Goal: Information Seeking & Learning: Learn about a topic

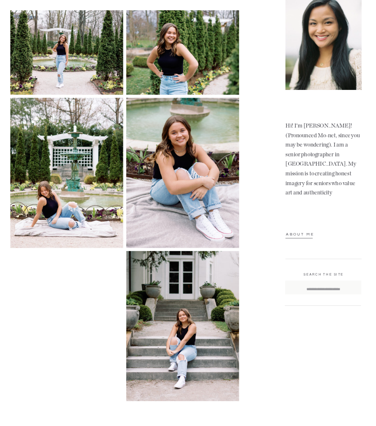
scroll to position [371, 0]
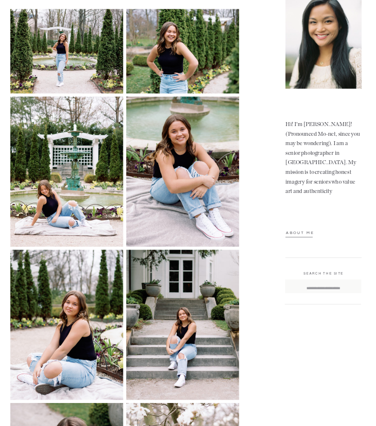
click at [309, 233] on p "about ME" at bounding box center [302, 235] width 32 height 8
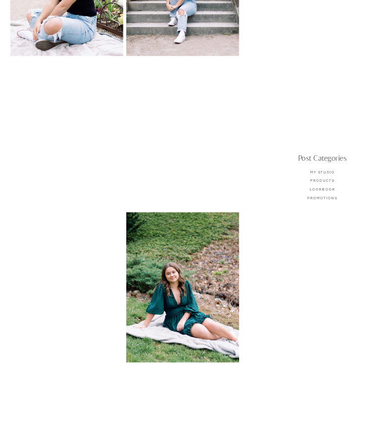
scroll to position [703, 0]
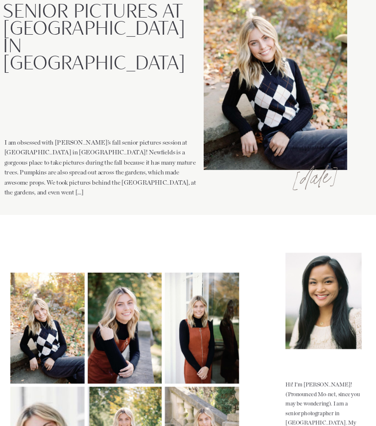
scroll to position [110, 0]
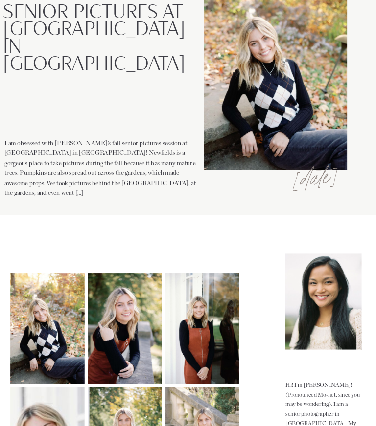
click at [109, 184] on p "I am obsessed with Kylie’s fall senior pictures session at Newfields in Indiana…" at bounding box center [100, 168] width 193 height 60
click at [109, 182] on p "I am obsessed with Kylie’s fall senior pictures session at Newfields in Indiana…" at bounding box center [100, 168] width 193 height 60
click at [107, 180] on p "I am obsessed with Kylie’s fall senior pictures session at Newfields in Indiana…" at bounding box center [100, 168] width 193 height 60
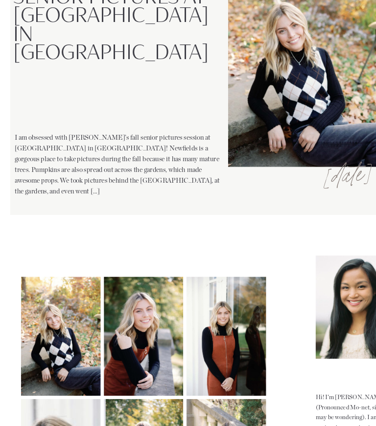
scroll to position [111, 0]
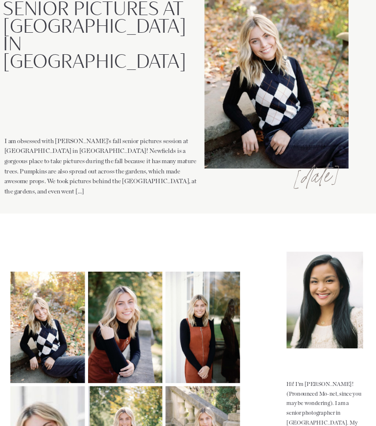
click at [149, 158] on p "I am obsessed with Kylie’s fall senior pictures session at Newfields in Indiana…" at bounding box center [100, 167] width 193 height 60
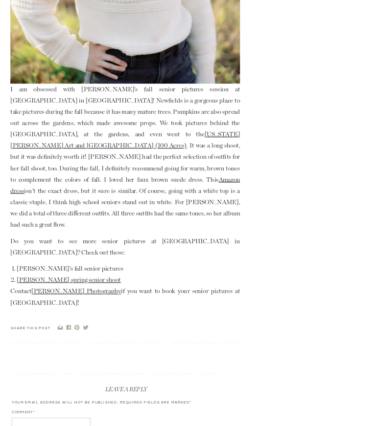
scroll to position [1213, 0]
click at [74, 263] on li "Kate’s fall senior pictures" at bounding box center [128, 268] width 222 height 11
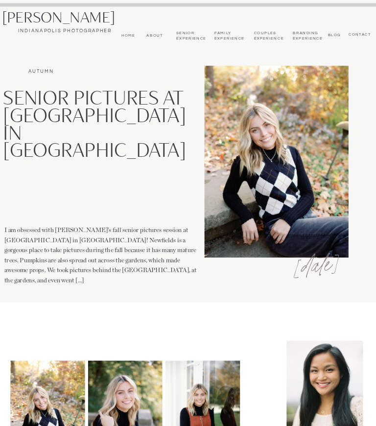
scroll to position [8, 0]
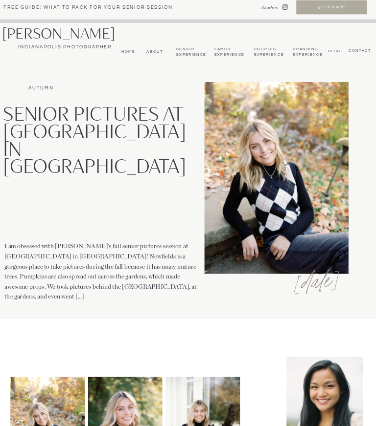
click at [194, 50] on nav "Senior Experience" at bounding box center [190, 51] width 29 height 10
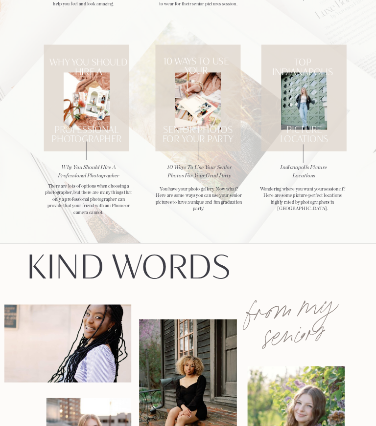
scroll to position [2644, 0]
click at [325, 198] on p "Wondering where you want your session at? Here are some picture-perfect locatio…" at bounding box center [302, 199] width 87 height 27
click at [317, 169] on h3 "Indianapolis Picture Locations" at bounding box center [303, 172] width 68 height 17
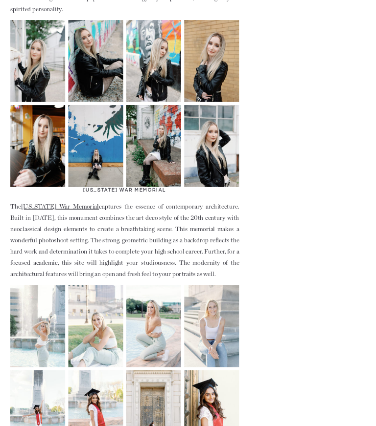
scroll to position [1716, 0]
